Goal: Task Accomplishment & Management: Manage account settings

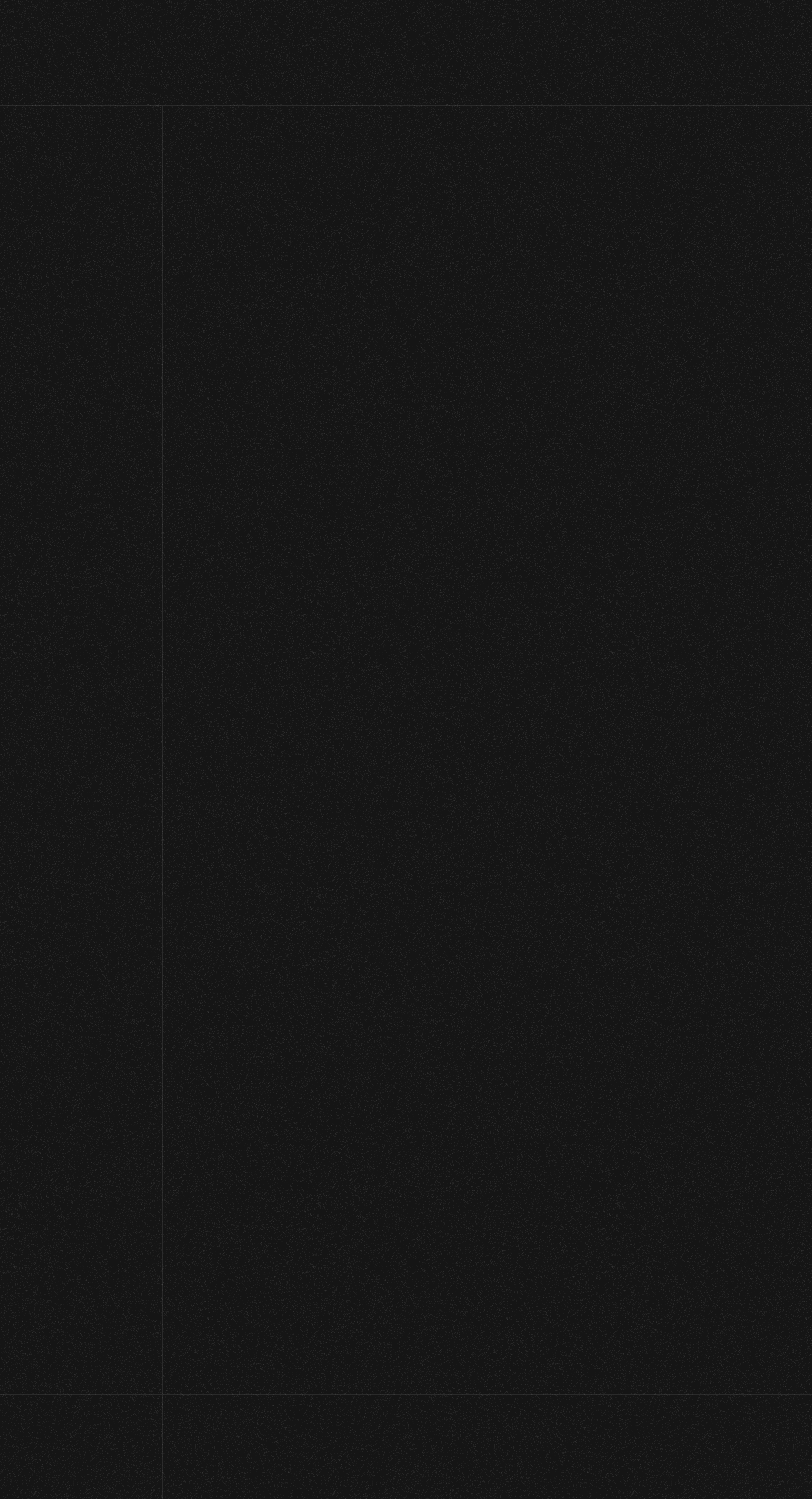
scroll to position [365, 0]
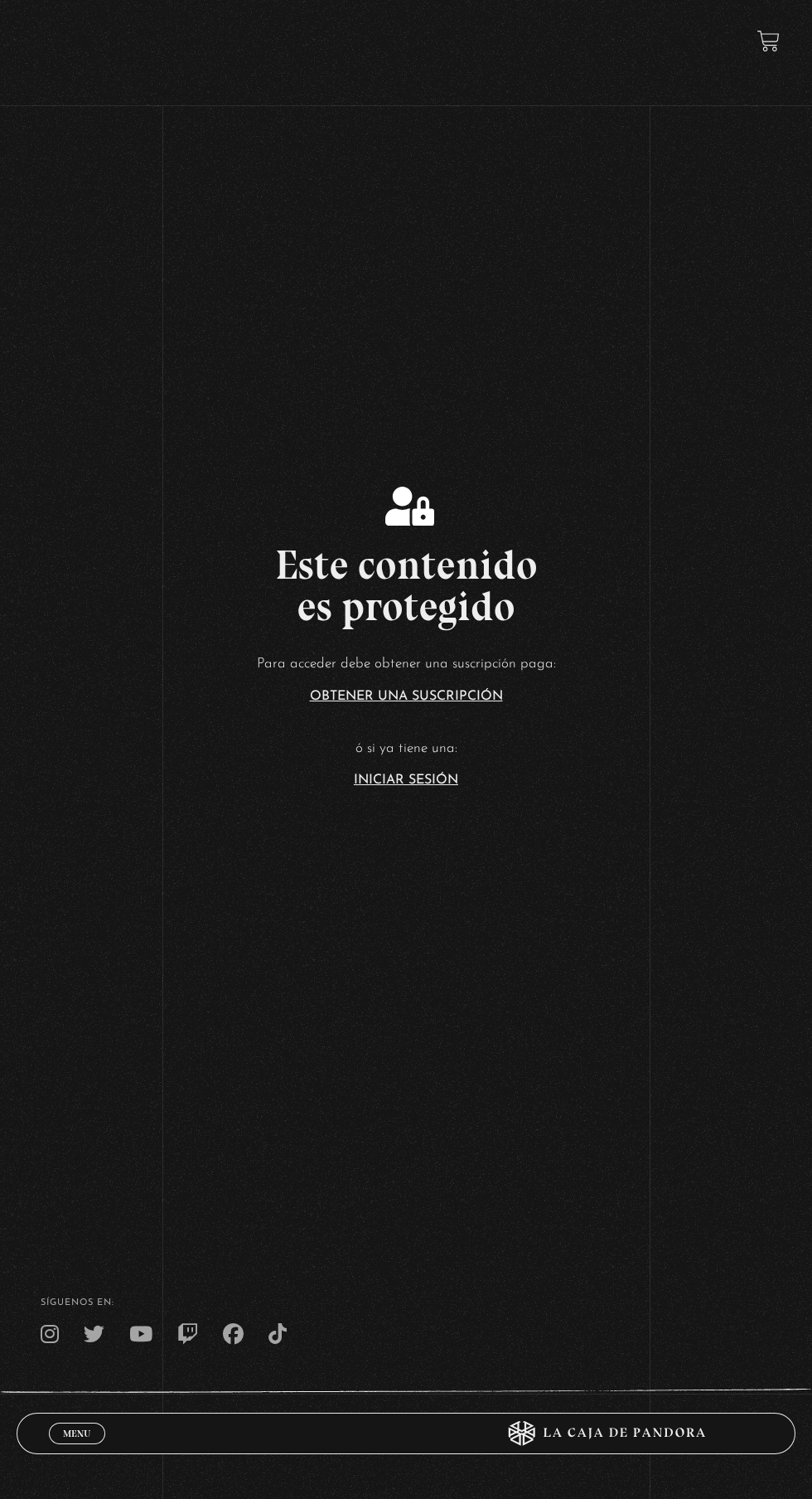
click at [83, 1436] on span "Menu" at bounding box center [77, 1434] width 28 height 10
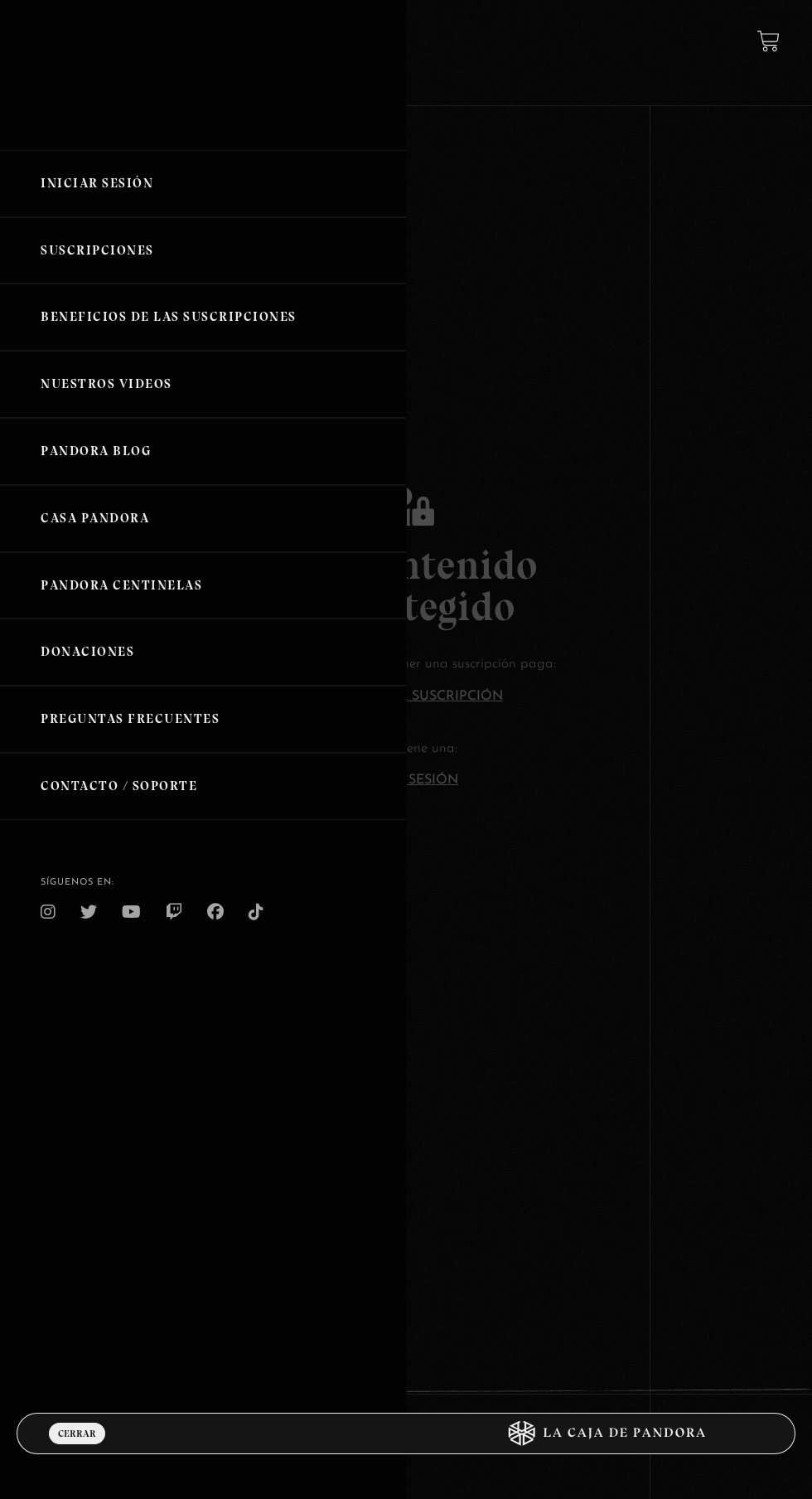
click at [639, 1119] on div at bounding box center [406, 749] width 812 height 1499
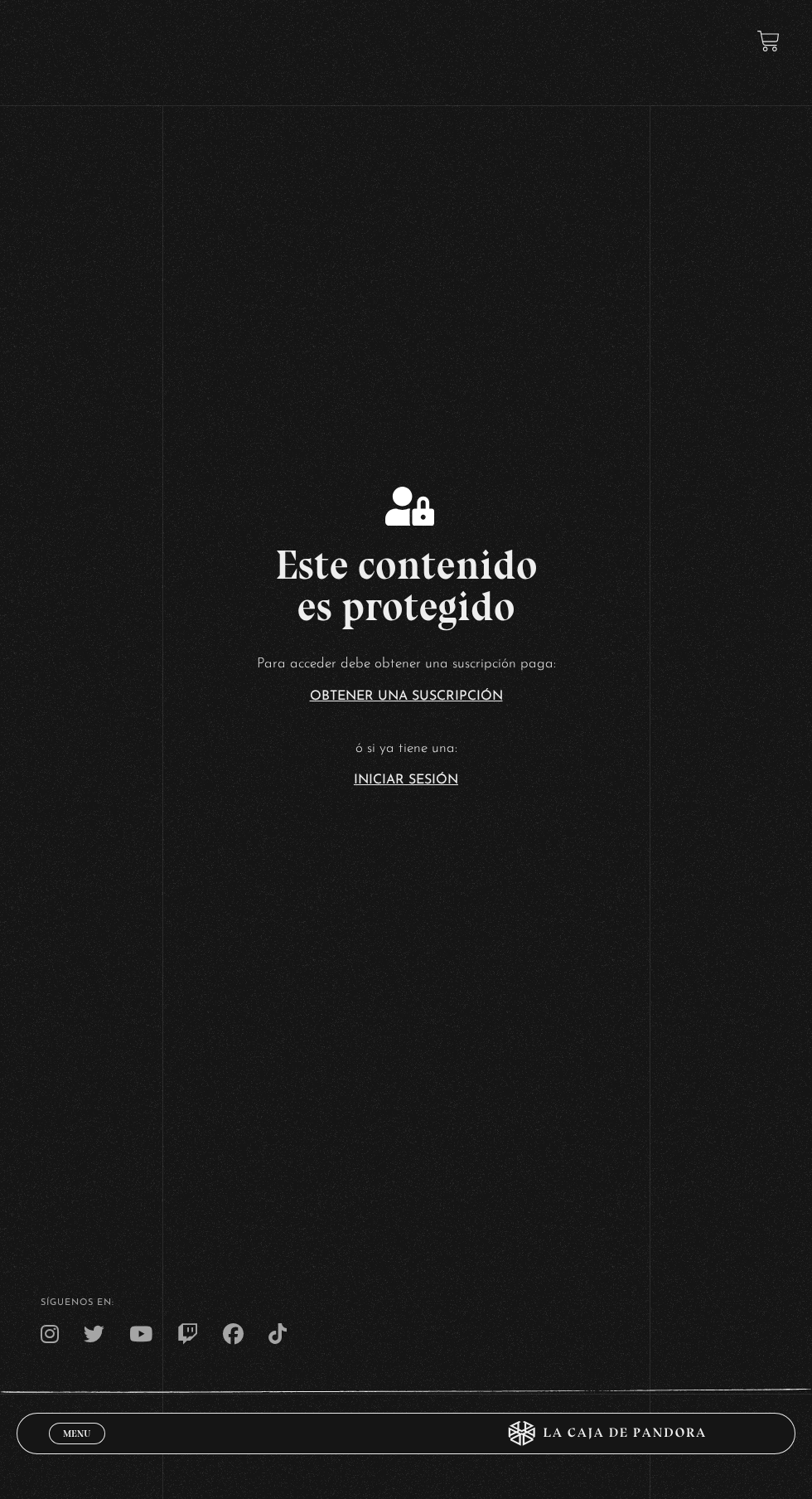
click at [397, 787] on link "Iniciar Sesión" at bounding box center [406, 780] width 104 height 13
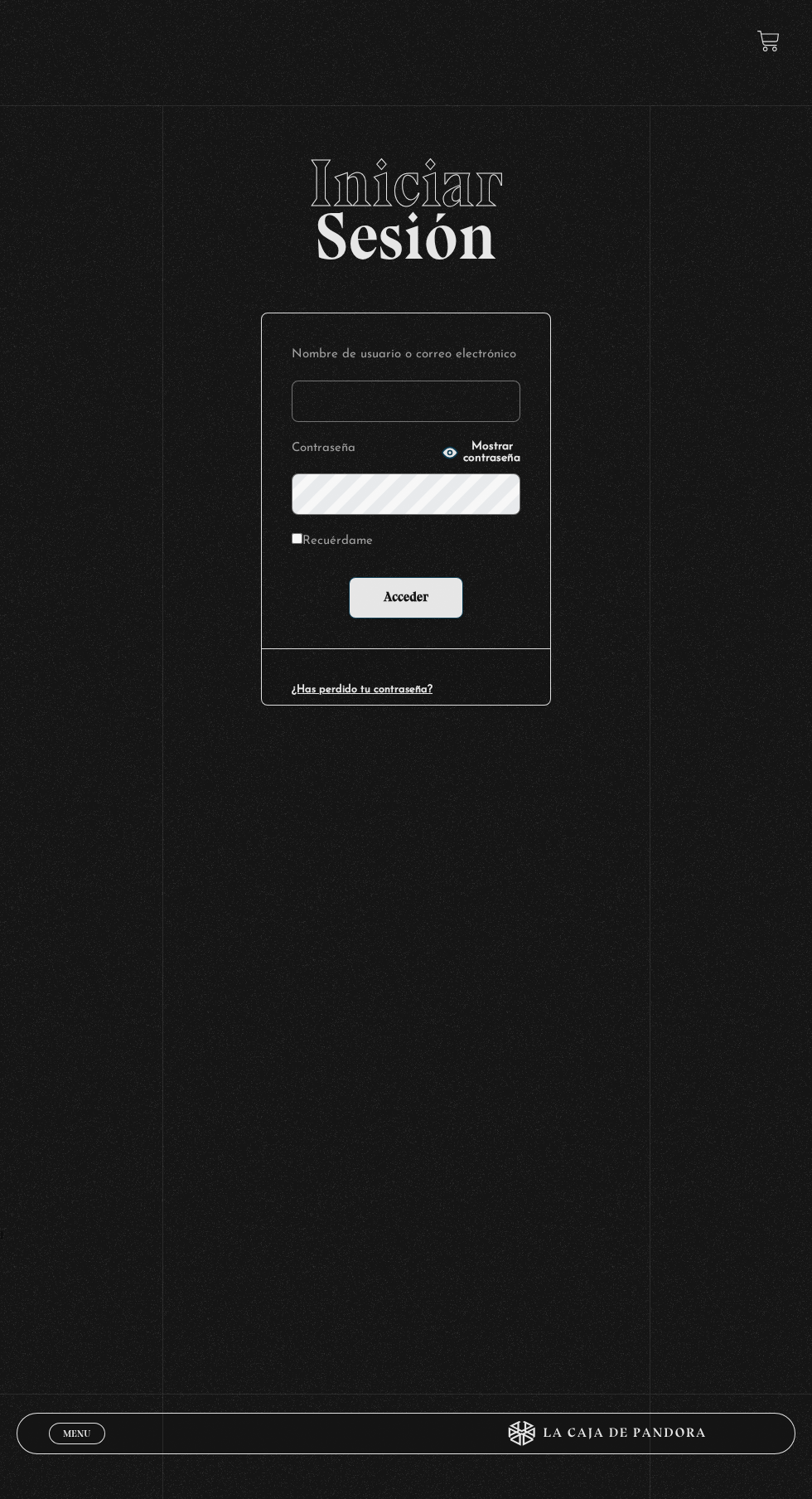
click at [460, 414] on input "Nombre de usuario o correo electrónico" at bounding box center [406, 402] width 229 height 42
type input "lailabigail@gmail.com"
click at [349, 577] on input "Acceder" at bounding box center [406, 598] width 114 height 42
click at [438, 619] on input "Acceder" at bounding box center [406, 598] width 114 height 42
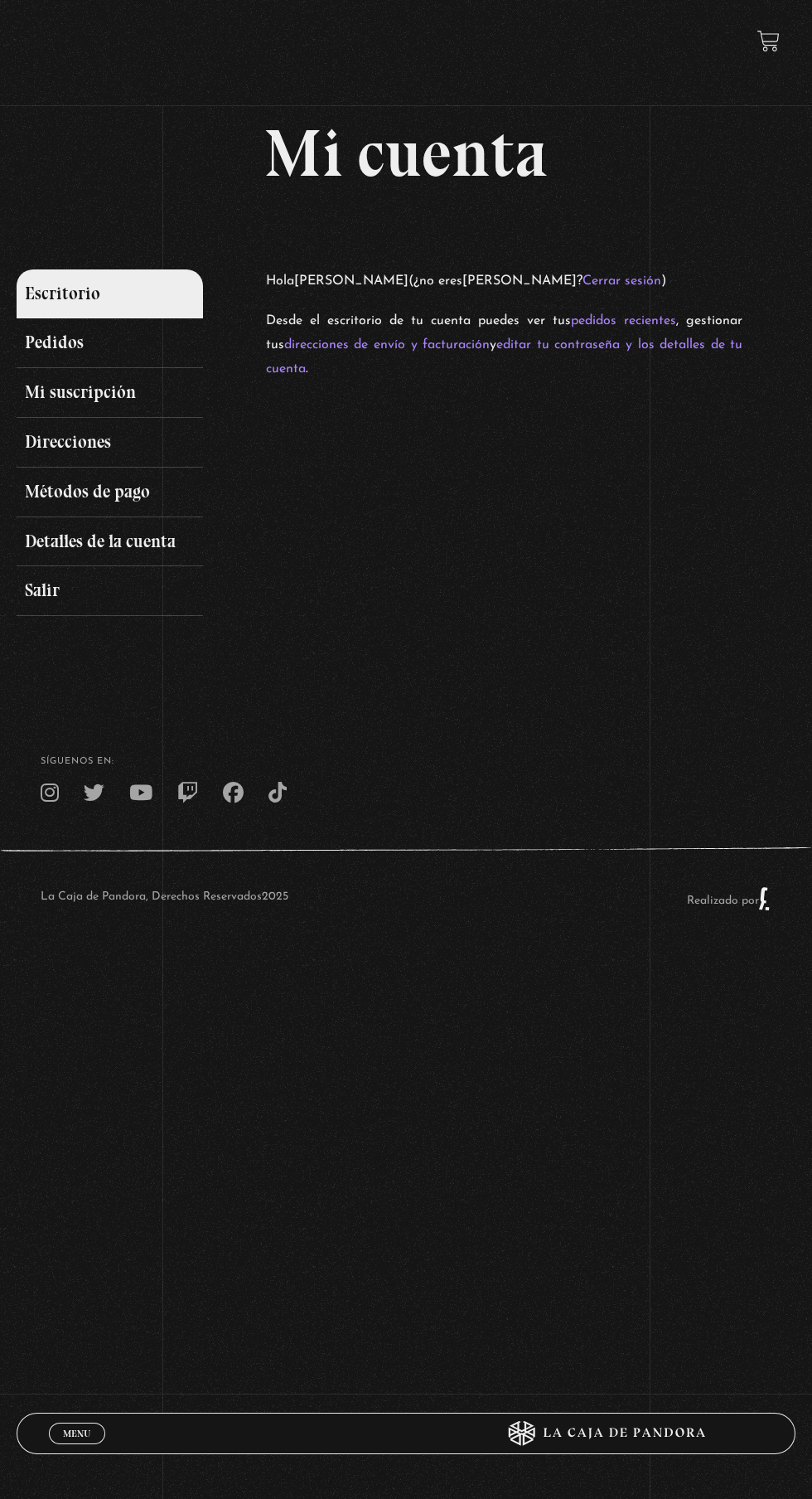
click at [90, 1424] on link "Menu Cerrar" at bounding box center [76, 1434] width 57 height 22
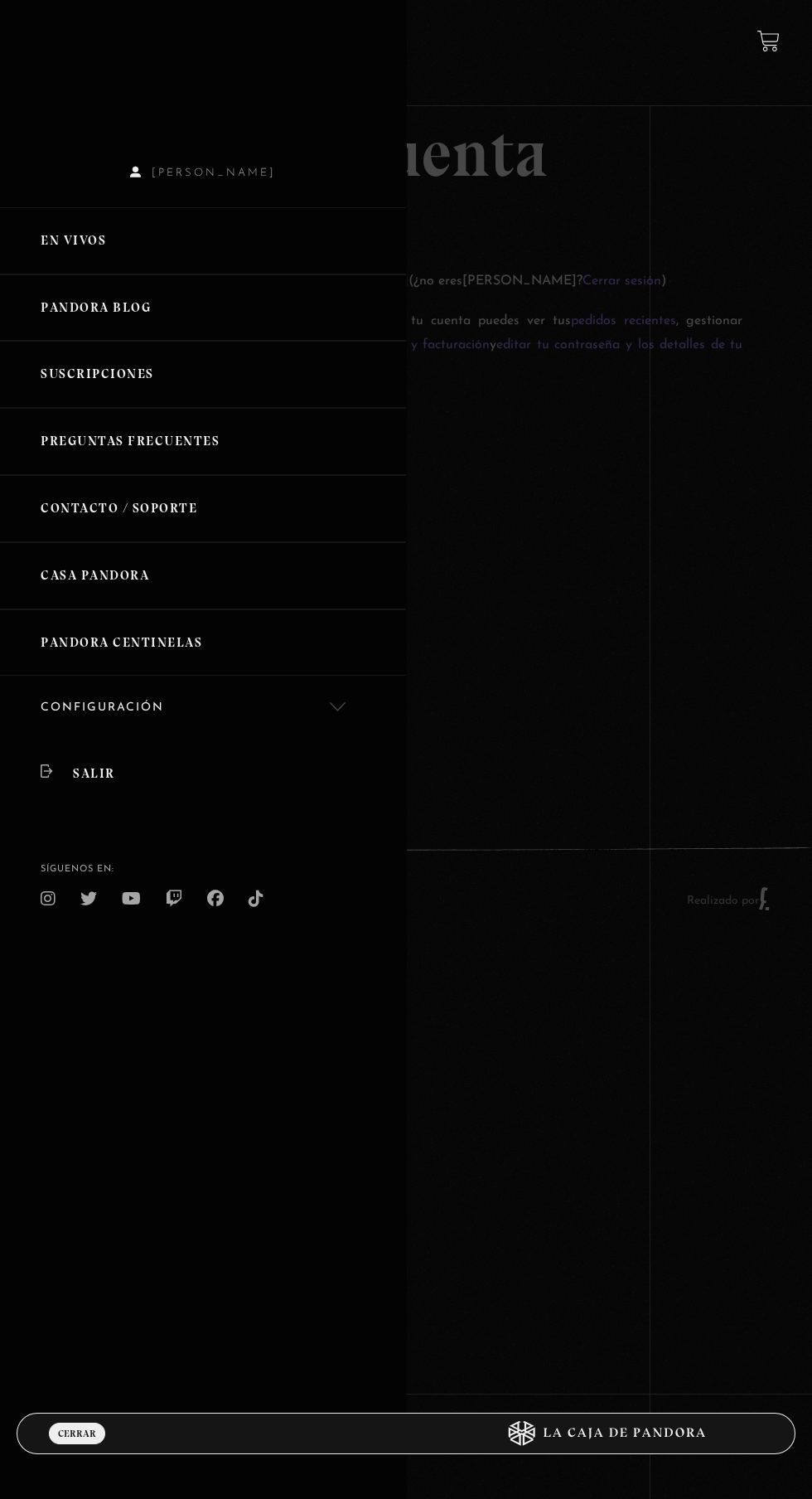
click at [117, 256] on link "En vivos" at bounding box center [203, 241] width 406 height 67
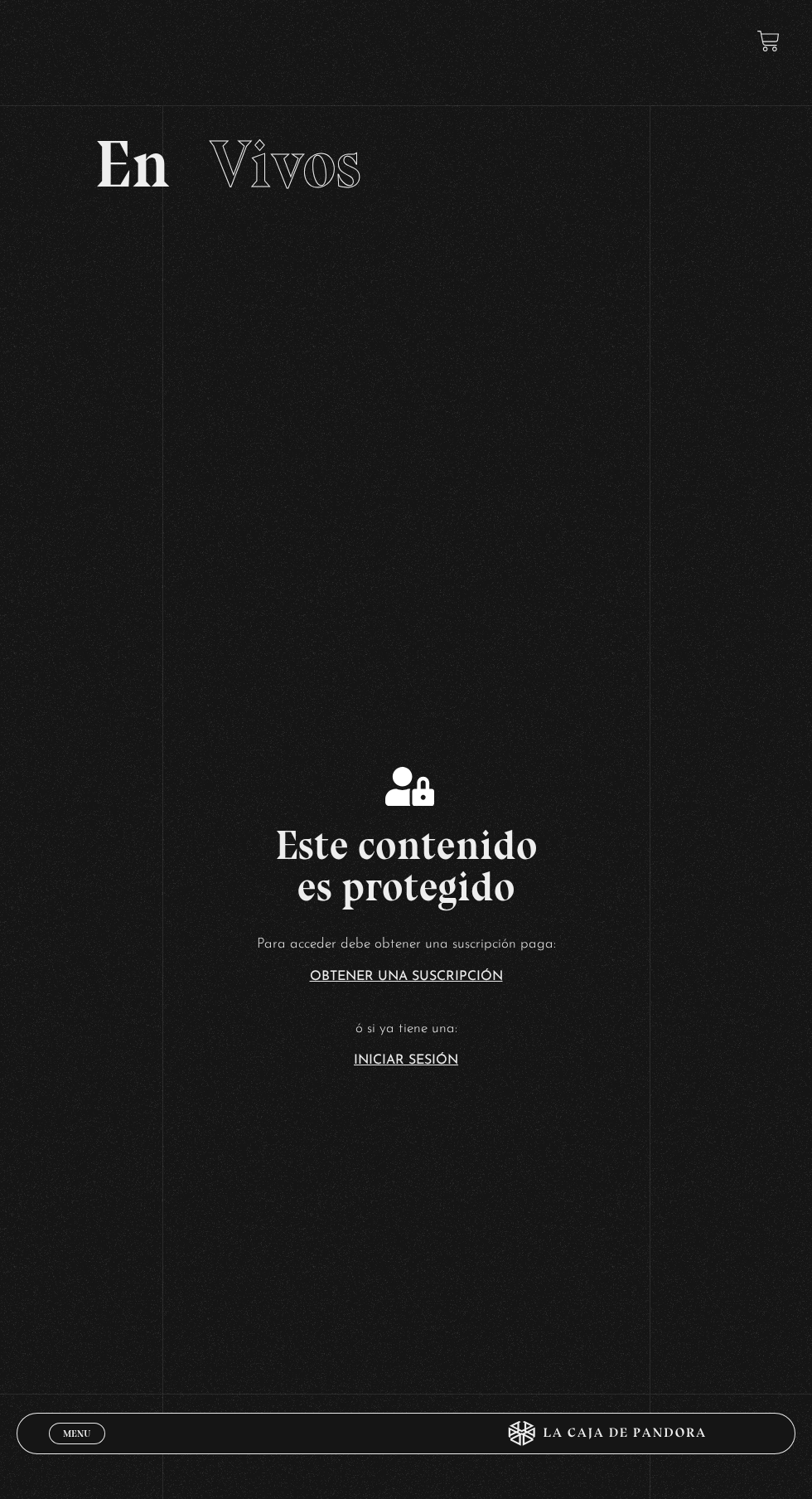
scroll to position [63, 0]
click at [448, 1064] on link "Iniciar Sesión" at bounding box center [406, 1058] width 104 height 13
